Goal: Check status

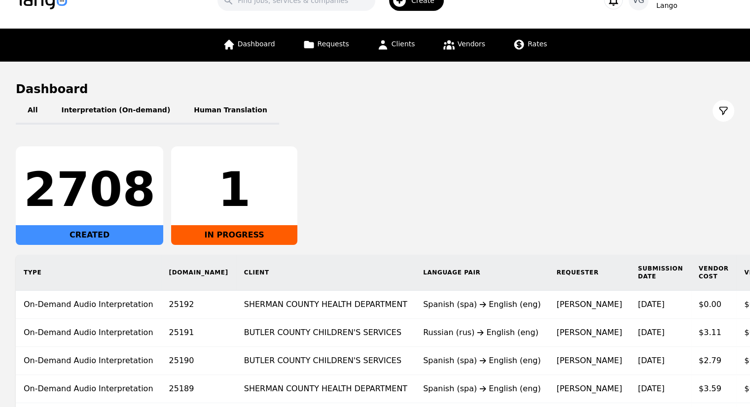
scroll to position [99, 0]
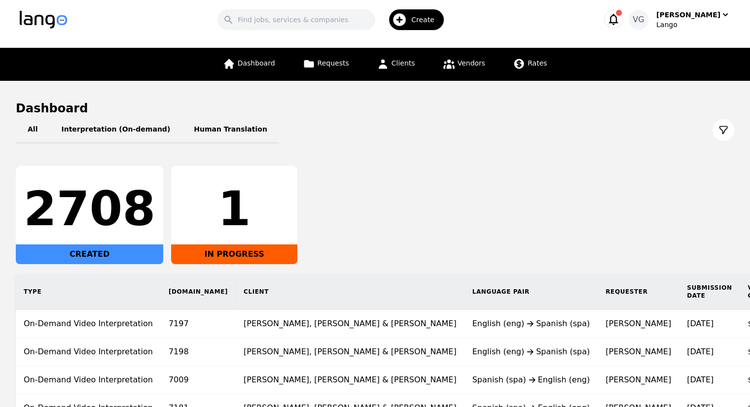
scroll to position [130, 0]
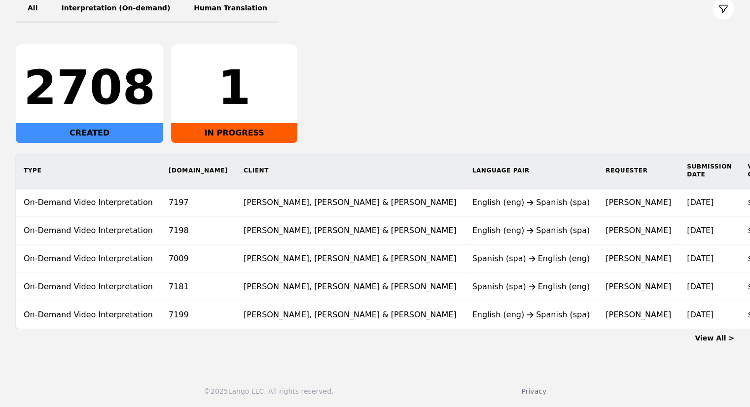
click at [677, 139] on div "2708 CREATED 1 IN PROGRESS" at bounding box center [375, 93] width 718 height 99
click at [708, 337] on link "View All >" at bounding box center [714, 338] width 39 height 8
